Goal: Check status: Check status

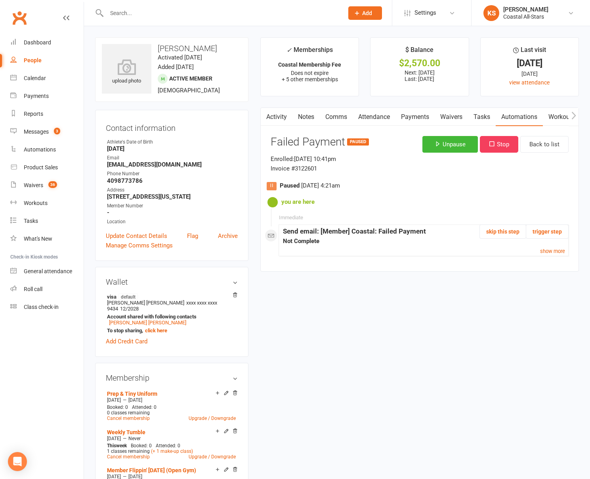
click at [408, 116] on link "Payments" at bounding box center [414, 117] width 39 height 18
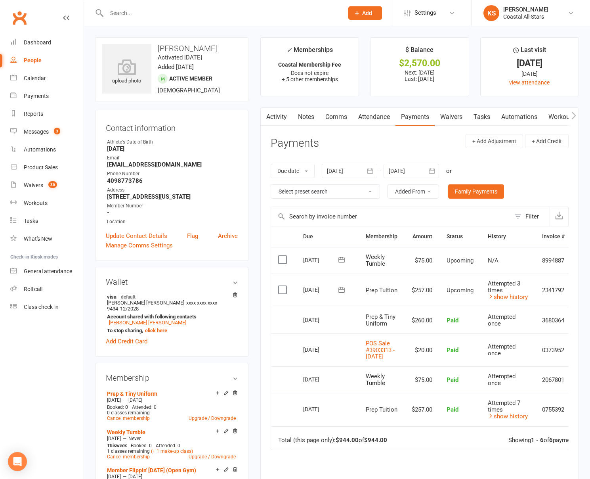
click at [359, 166] on div at bounding box center [349, 171] width 55 height 14
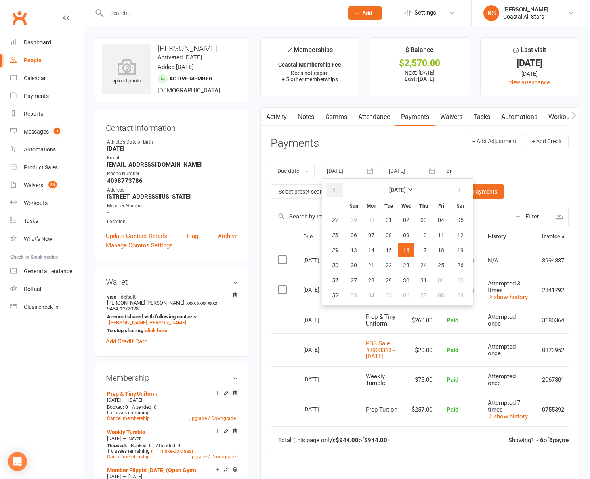
click at [338, 186] on button "button" at bounding box center [334, 190] width 17 height 14
click at [349, 218] on button "01" at bounding box center [353, 220] width 17 height 14
type input "[DATE]"
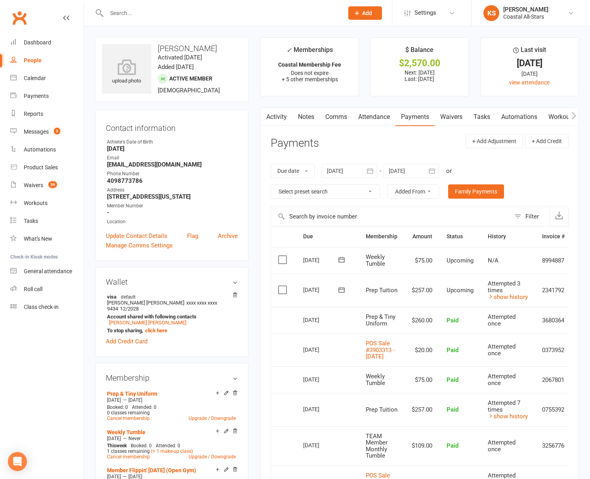
click at [522, 119] on link "Automations" at bounding box center [519, 117] width 47 height 18
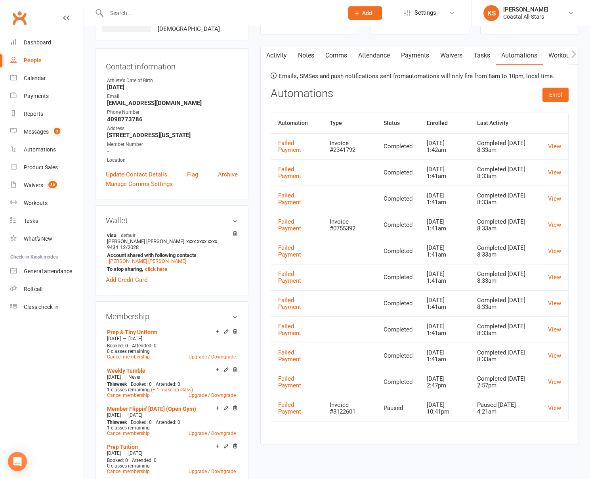
scroll to position [95, 0]
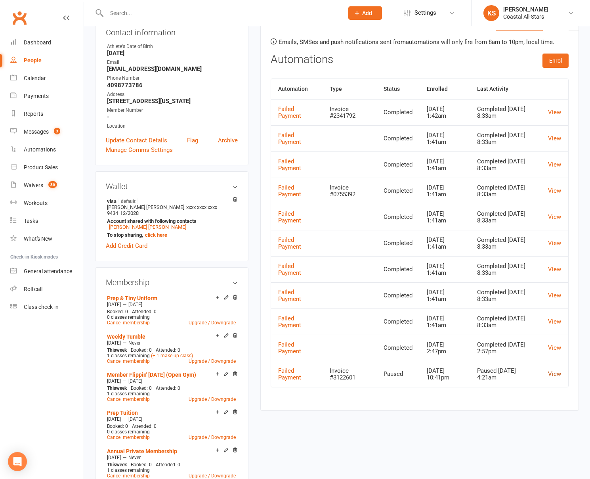
click at [553, 375] on link "View" at bounding box center [554, 373] width 13 height 7
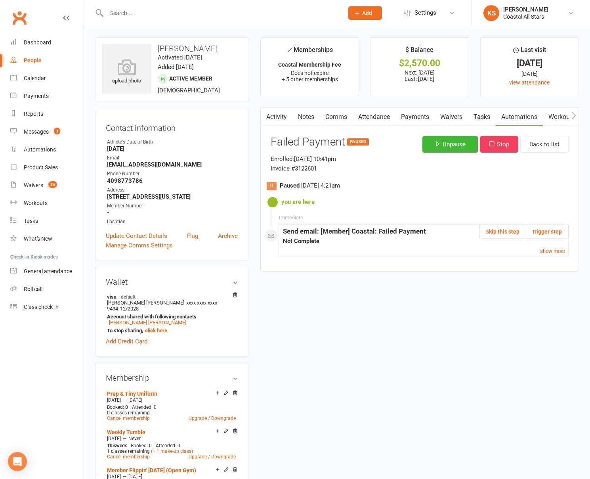
click at [280, 118] on link "Activity" at bounding box center [277, 117] width 32 height 18
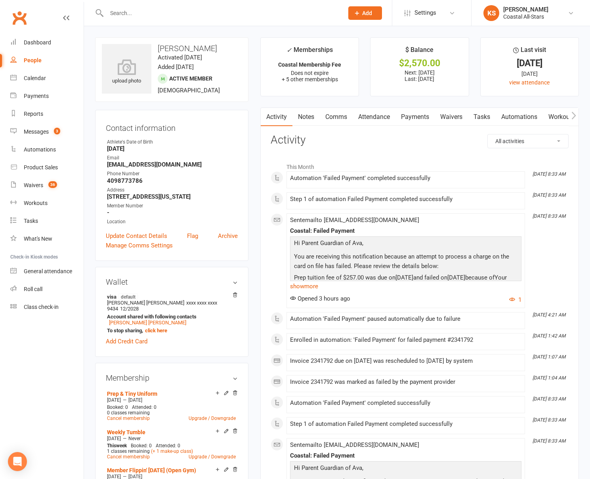
click at [413, 120] on link "Payments" at bounding box center [414, 117] width 39 height 18
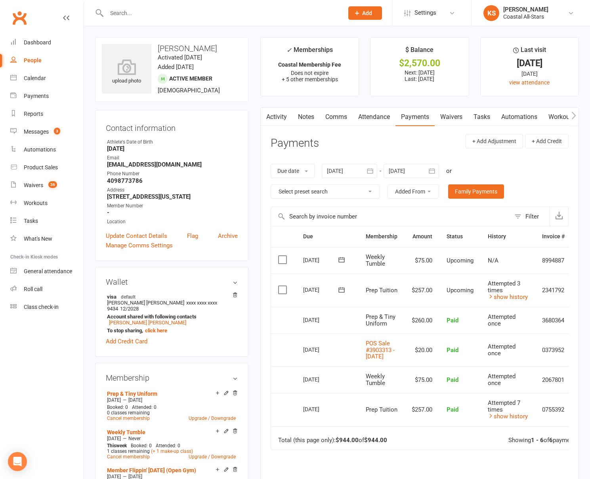
click at [354, 168] on div at bounding box center [349, 171] width 55 height 14
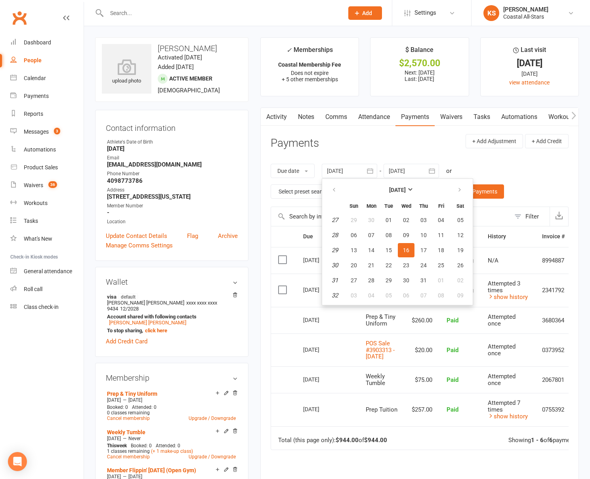
click at [333, 197] on th at bounding box center [334, 189] width 20 height 17
click at [335, 190] on icon "button" at bounding box center [334, 190] width 6 height 6
click at [359, 220] on button "01" at bounding box center [353, 220] width 17 height 14
type input "[DATE]"
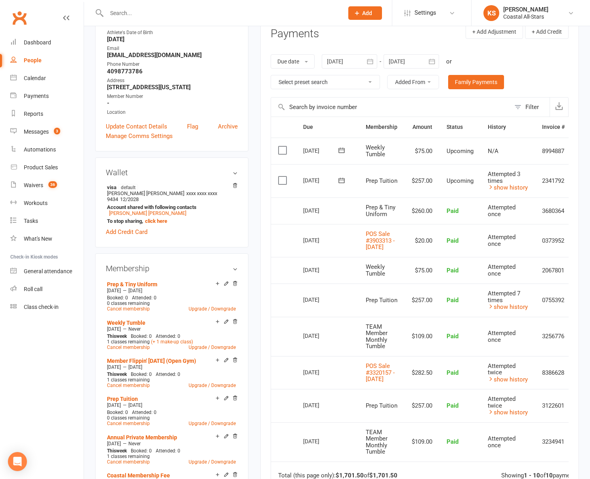
scroll to position [74, 0]
